Goal: Task Accomplishment & Management: Manage account settings

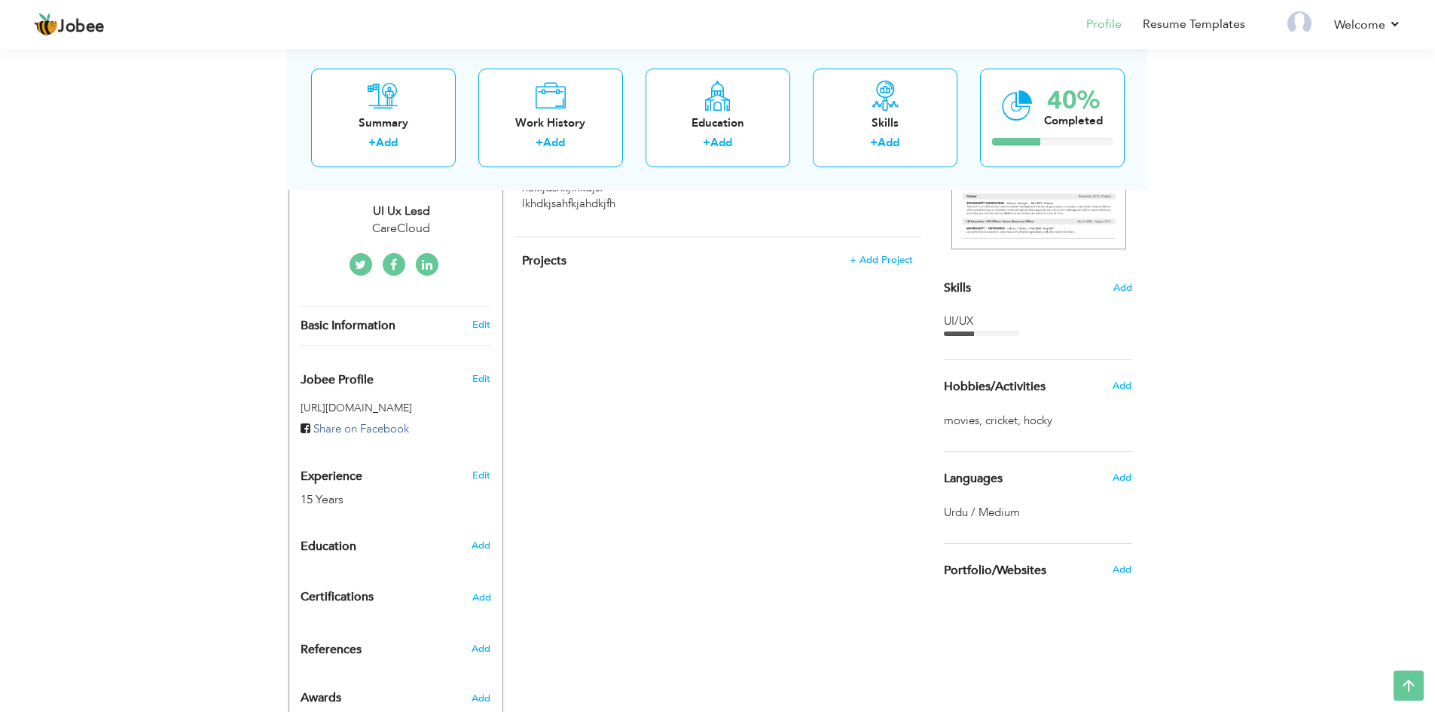
scroll to position [301, 0]
click at [497, 471] on div "Edit" at bounding box center [483, 470] width 35 height 36
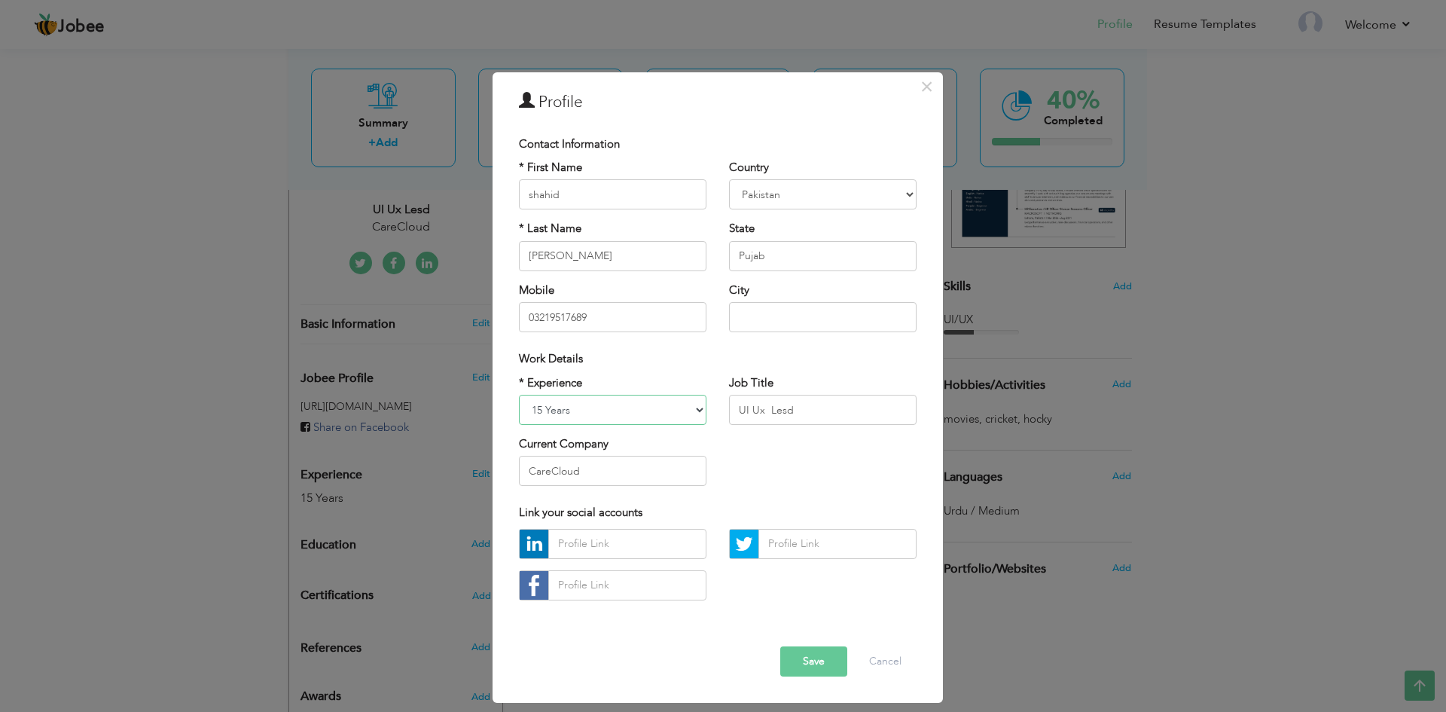
click at [575, 414] on select "Entry Level Less than 1 Year 1 Year 2 Years 3 Years 4 Years 5 Years 6 Years 7 Y…" at bounding box center [613, 410] width 188 height 30
click at [576, 413] on select "Entry Level Less than 1 Year 1 Year 2 Years 3 Years 4 Years 5 Years 6 Years 7 Y…" at bounding box center [613, 410] width 188 height 30
drag, startPoint x: 826, startPoint y: 407, endPoint x: 718, endPoint y: 414, distance: 108.7
click at [718, 414] on div "Job Title UI Ux Lesd" at bounding box center [823, 405] width 210 height 61
click at [932, 89] on span "×" at bounding box center [926, 86] width 13 height 27
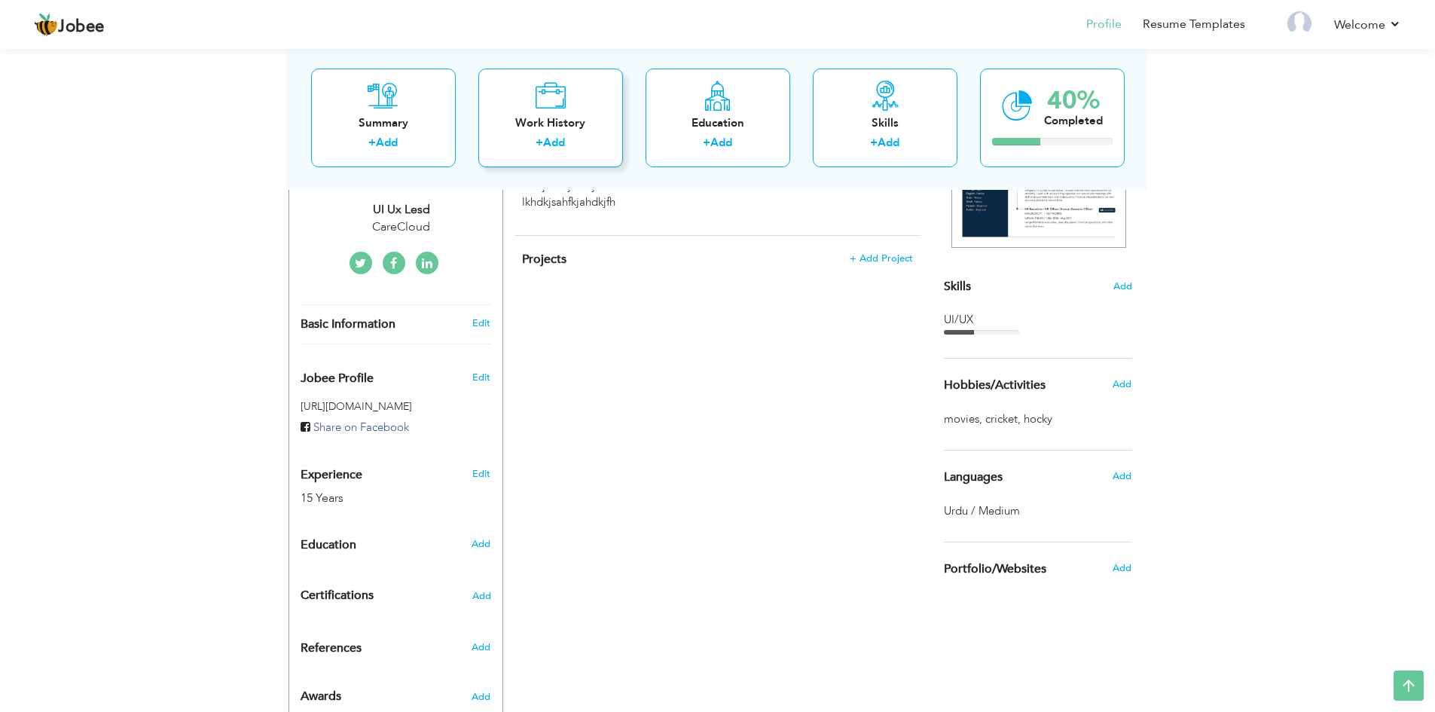
click at [531, 111] on div "Work History + Add" at bounding box center [550, 117] width 145 height 99
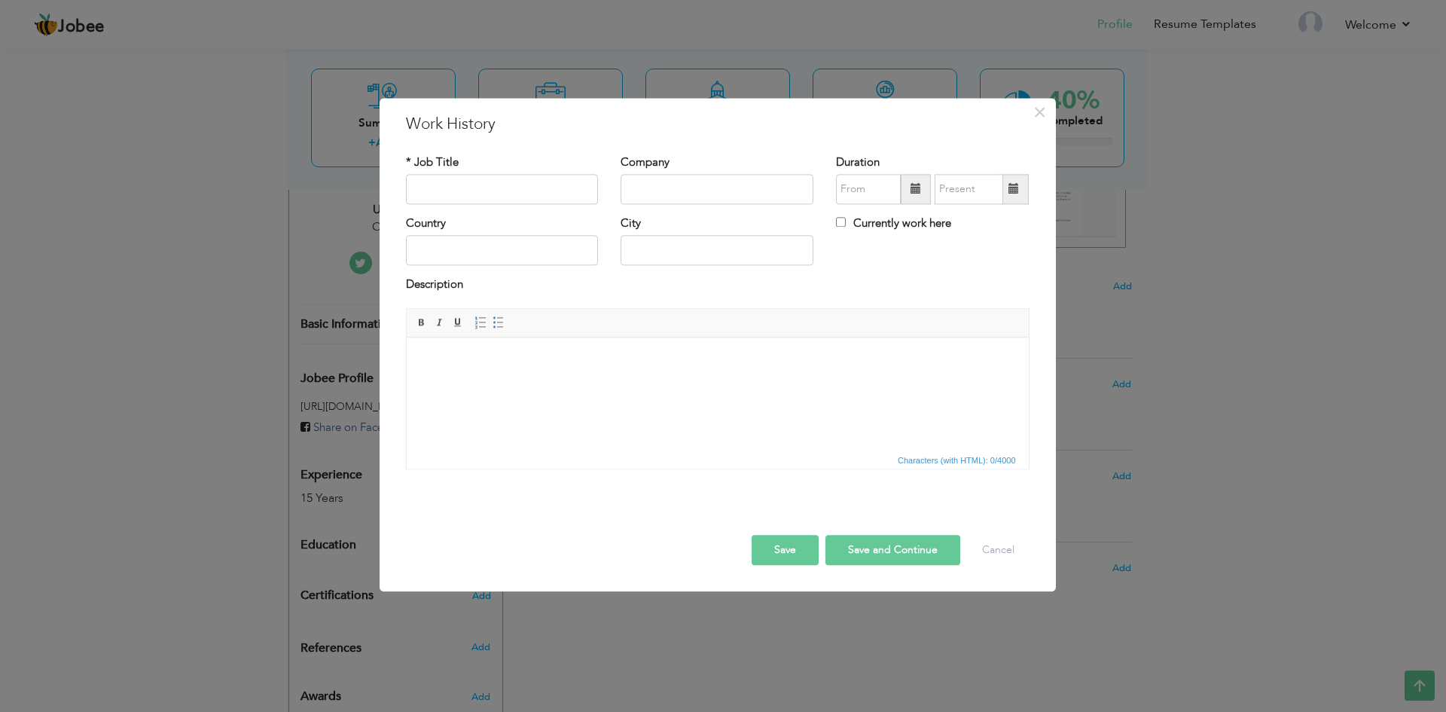
click at [1283, 281] on div "× Work History * Job Title Company Duration Currently work here Country" at bounding box center [723, 356] width 1446 height 712
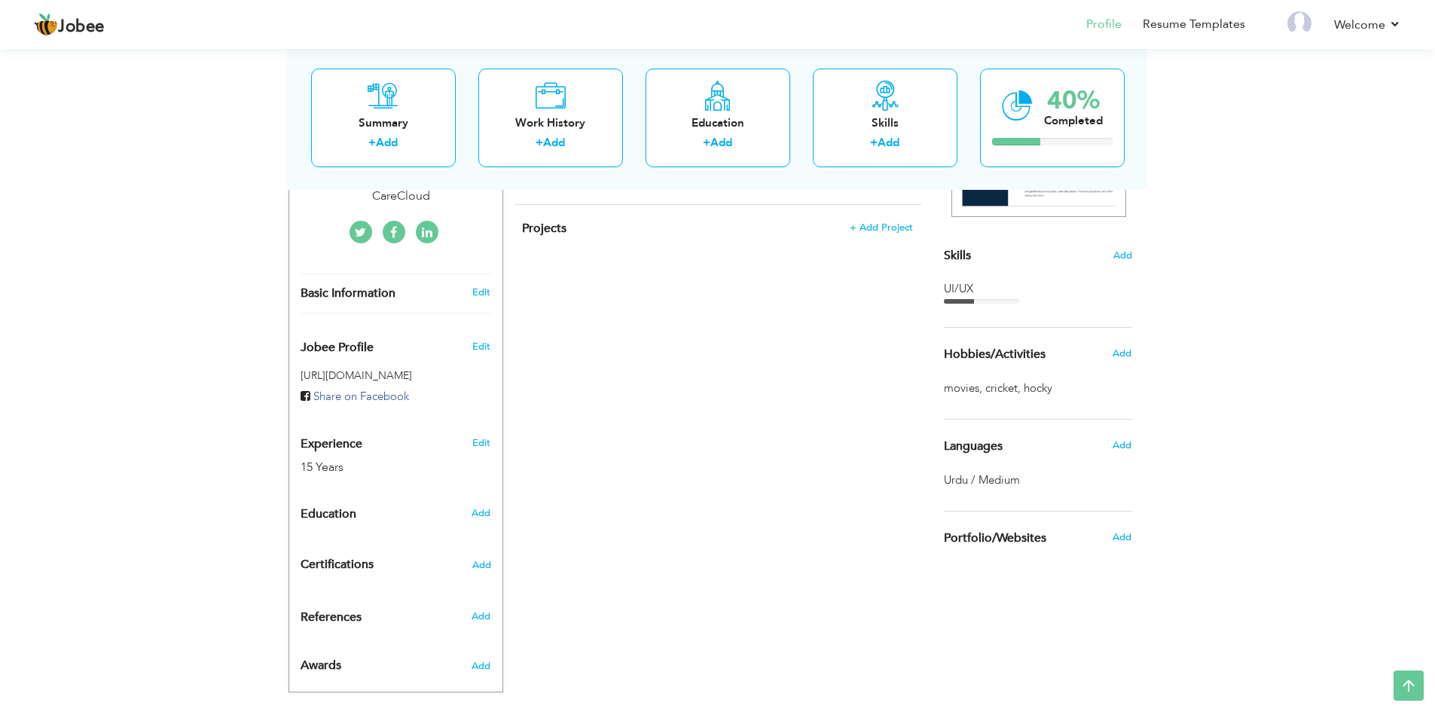
scroll to position [353, 0]
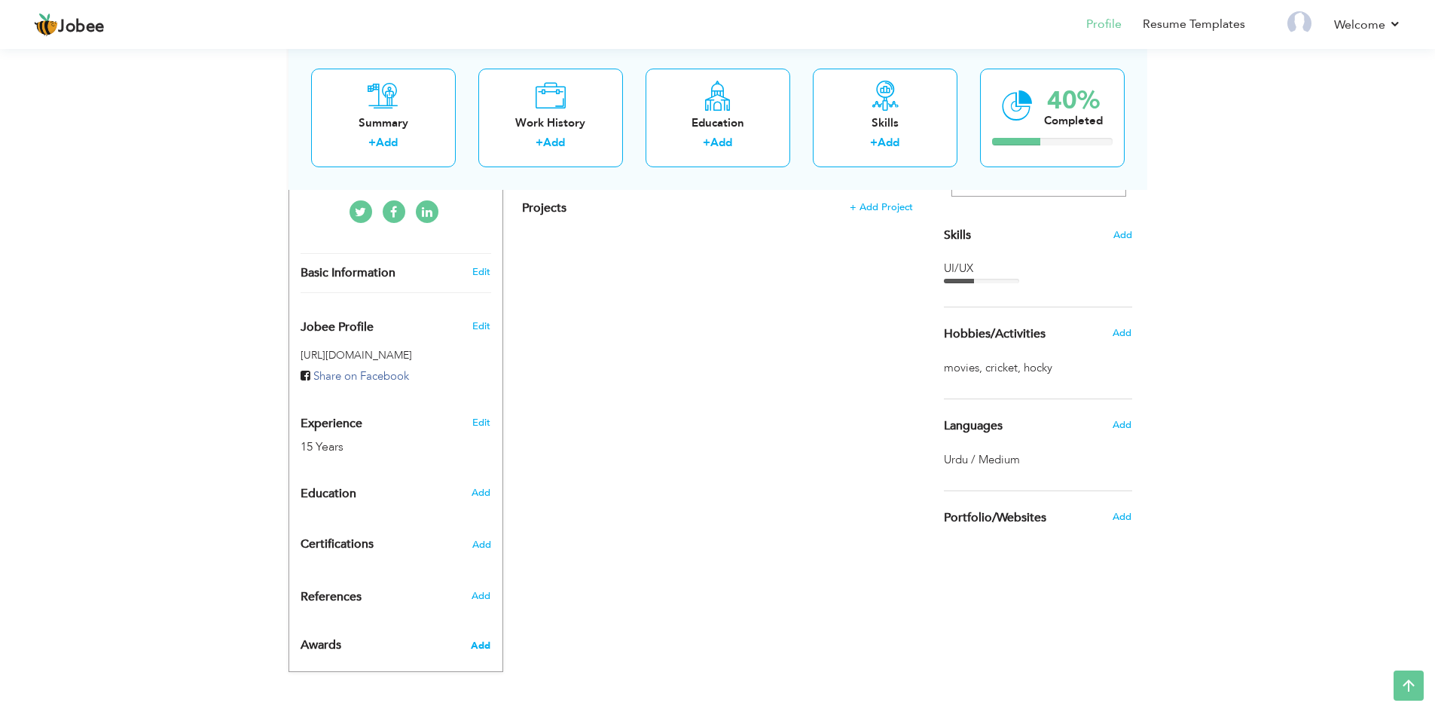
click at [477, 640] on span "Add" at bounding box center [481, 646] width 20 height 14
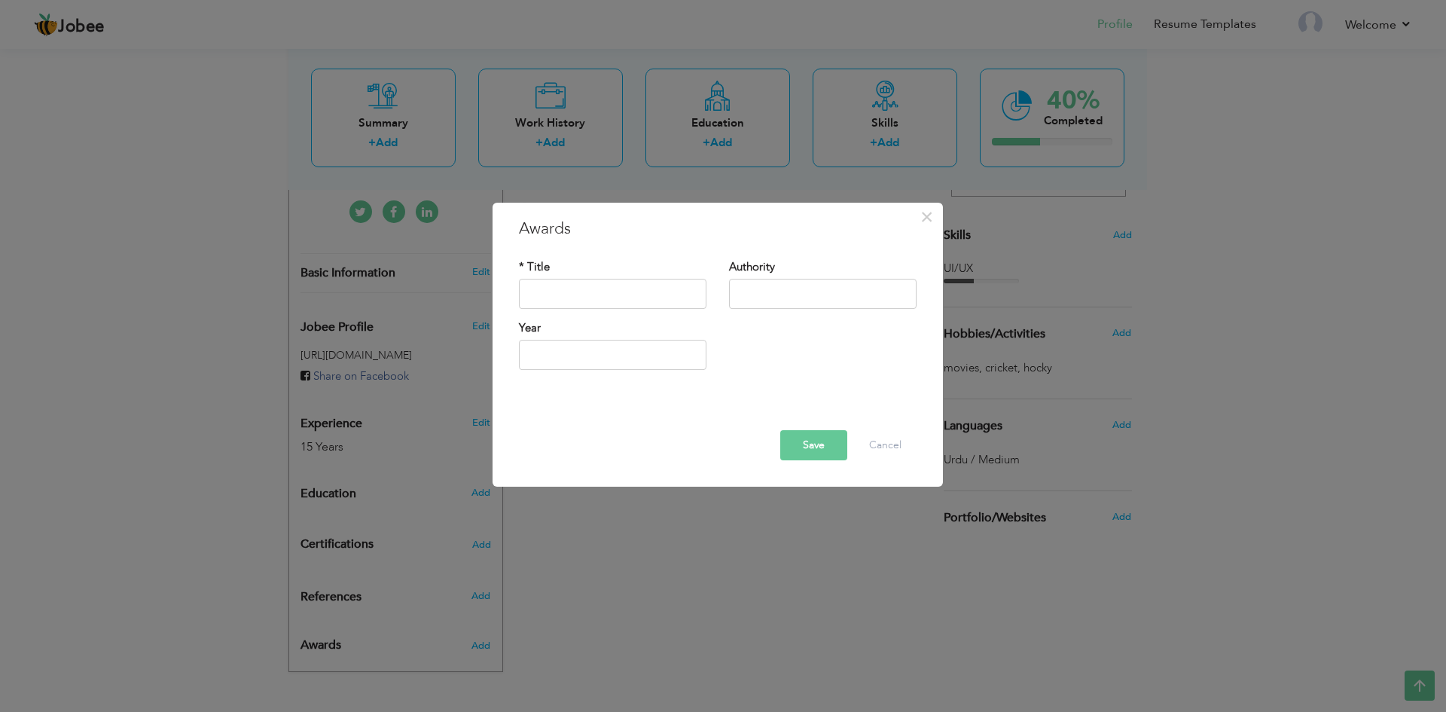
click at [655, 583] on div "× Awards * Title Authority Year" at bounding box center [723, 356] width 1446 height 712
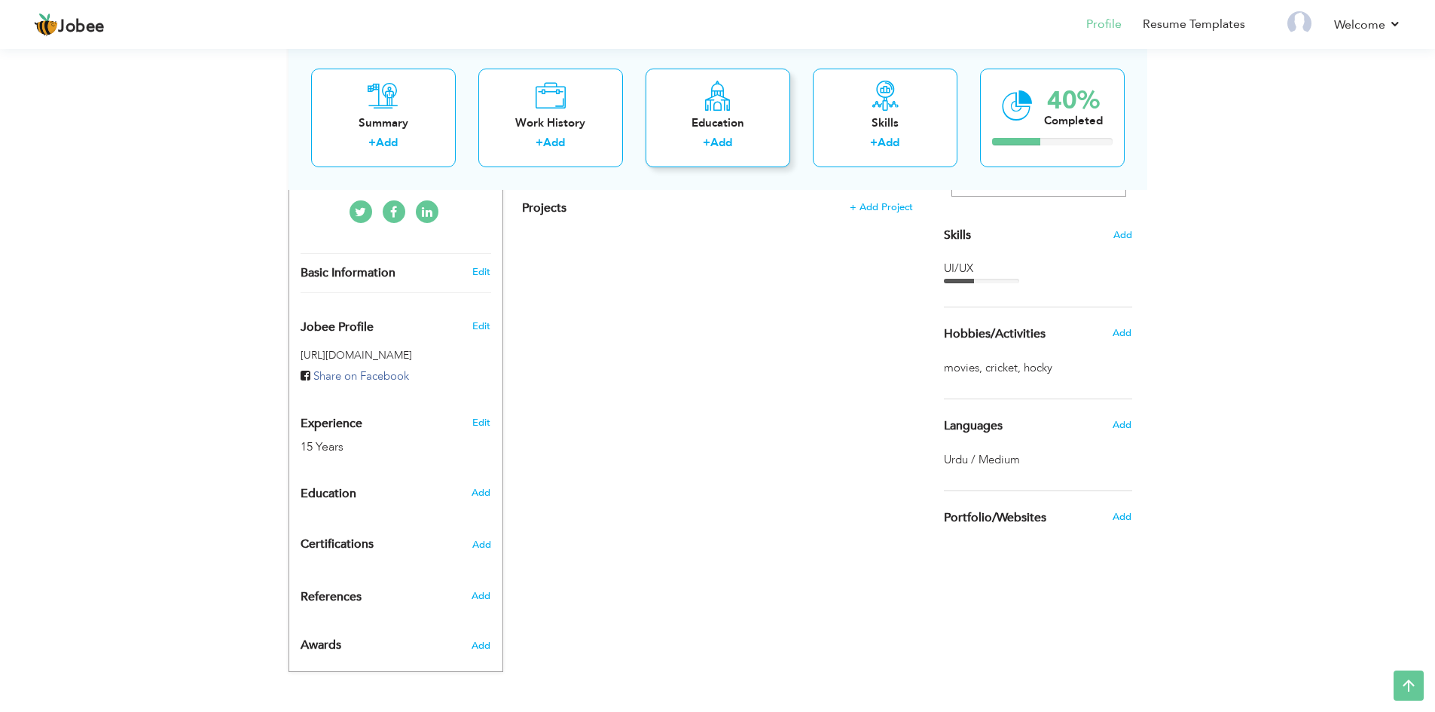
click at [741, 121] on div "Education" at bounding box center [718, 122] width 121 height 16
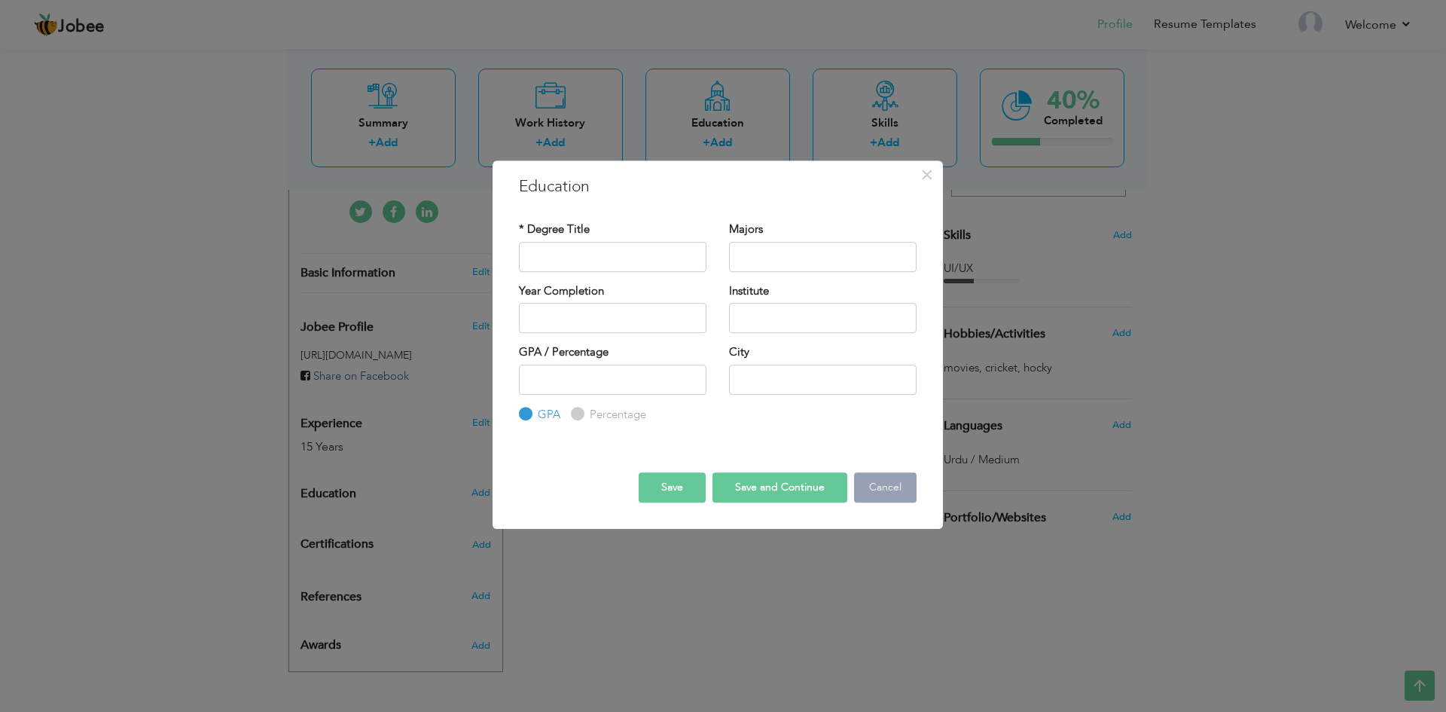
click at [894, 494] on button "Cancel" at bounding box center [885, 487] width 63 height 30
